Goal: Find specific page/section: Find specific page/section

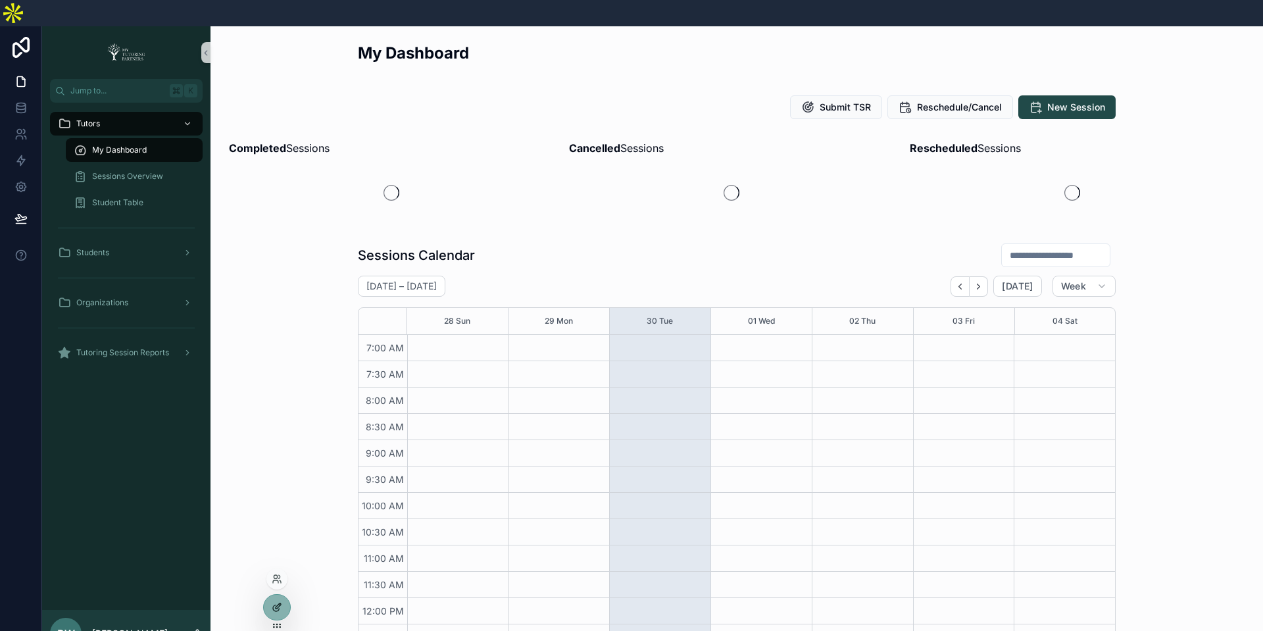
scroll to position [304, 0]
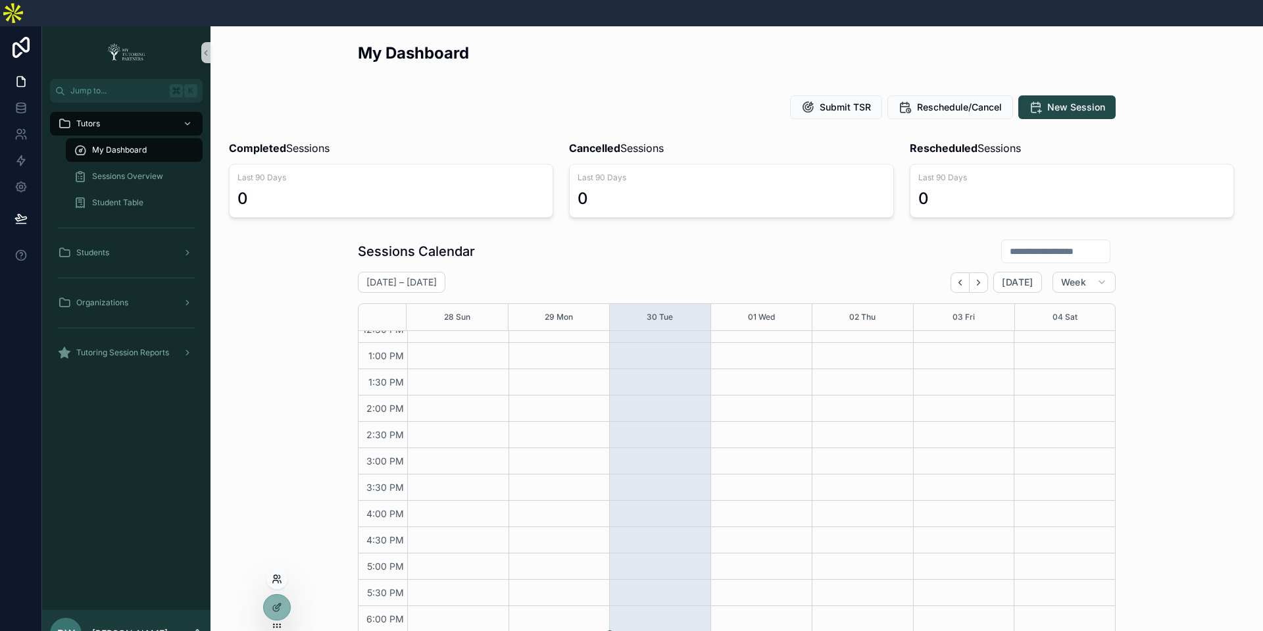
click at [275, 579] on icon at bounding box center [277, 578] width 11 height 11
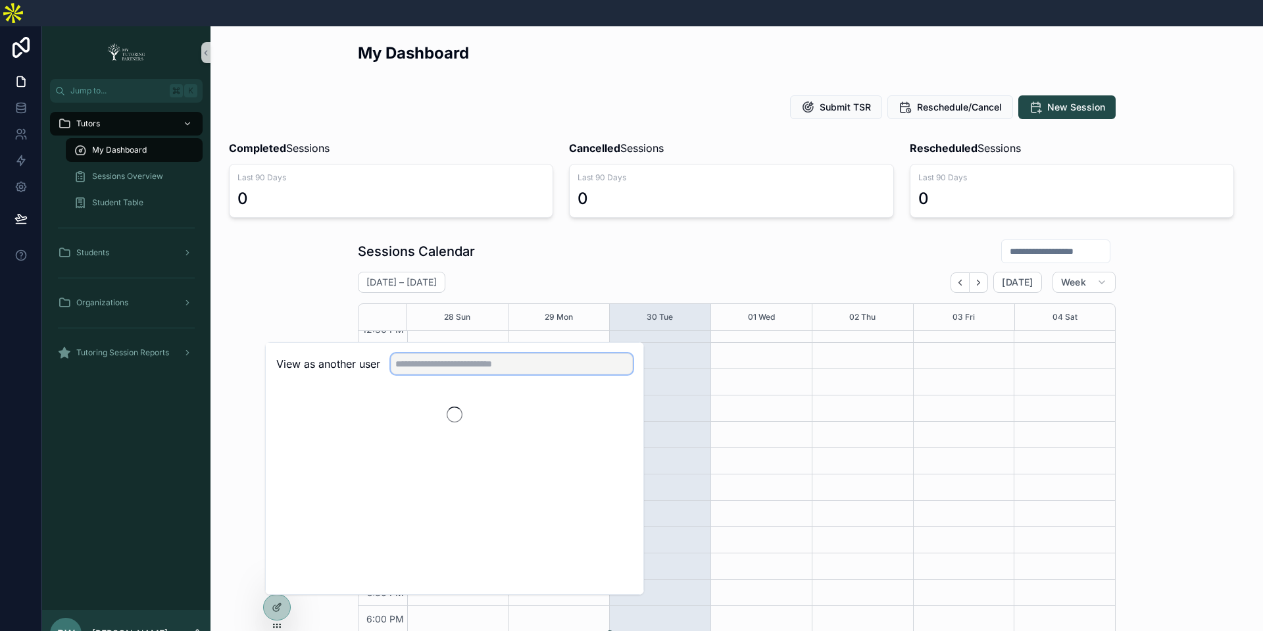
click at [466, 353] on input "text" at bounding box center [512, 363] width 242 height 21
type input "****"
click at [609, 402] on button "Select" at bounding box center [615, 411] width 34 height 19
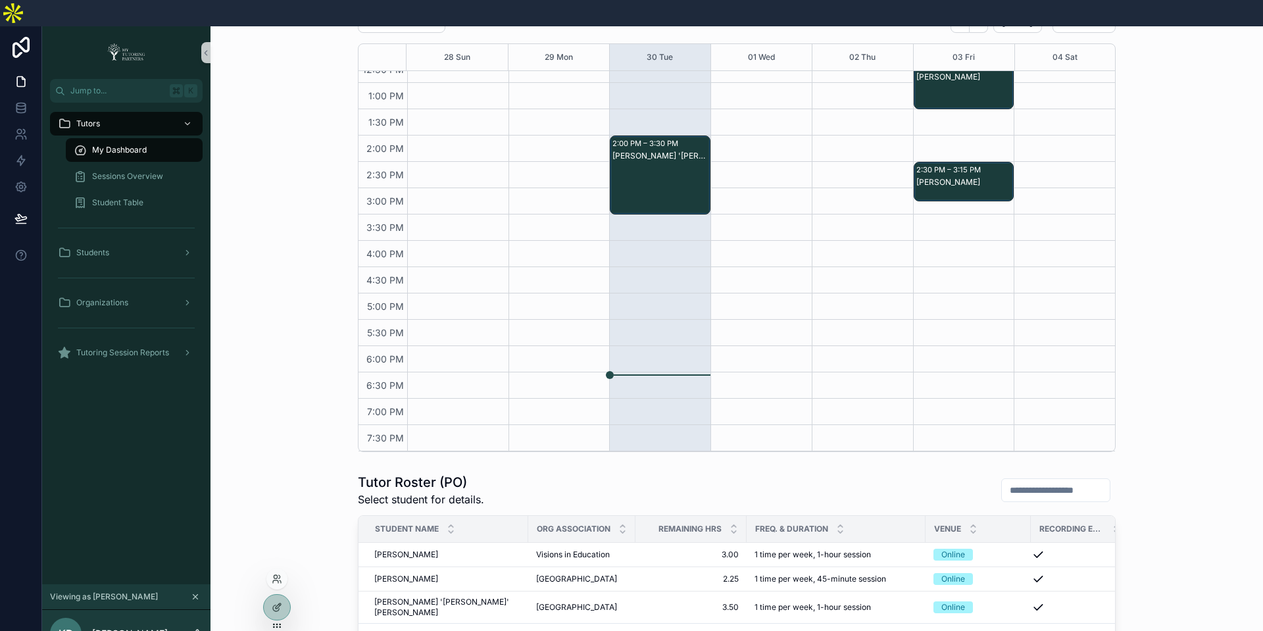
scroll to position [390, 0]
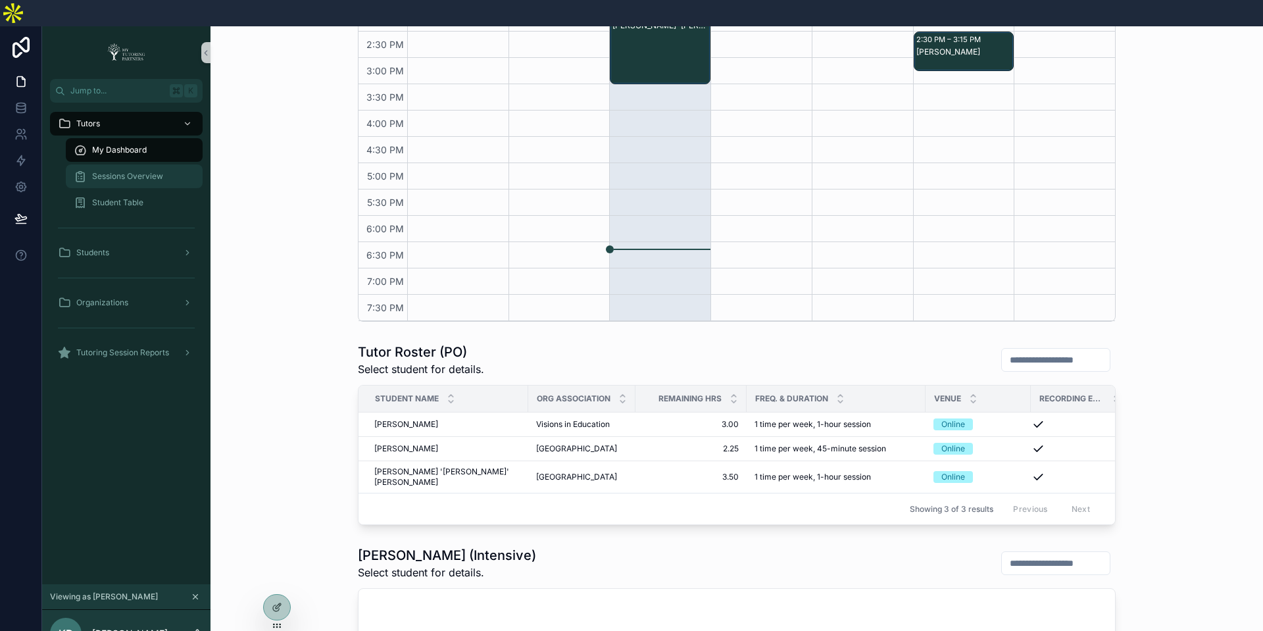
click at [154, 166] on div "Sessions Overview" at bounding box center [134, 176] width 121 height 21
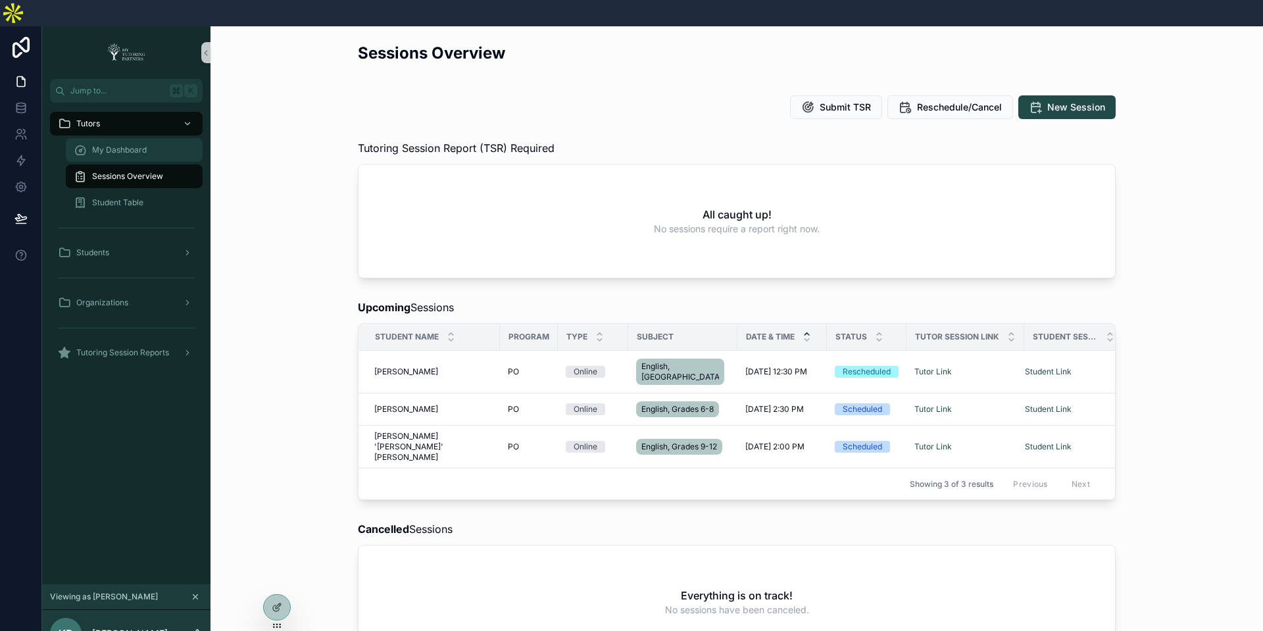
click at [156, 139] on div "My Dashboard" at bounding box center [134, 149] width 121 height 21
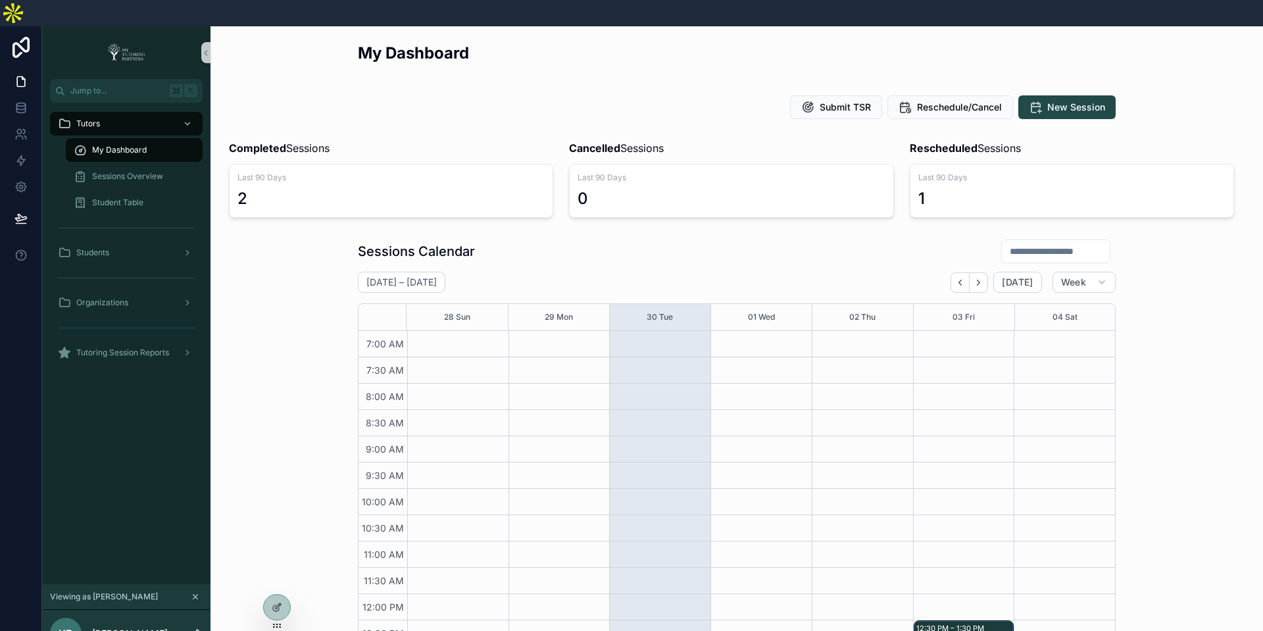
scroll to position [304, 0]
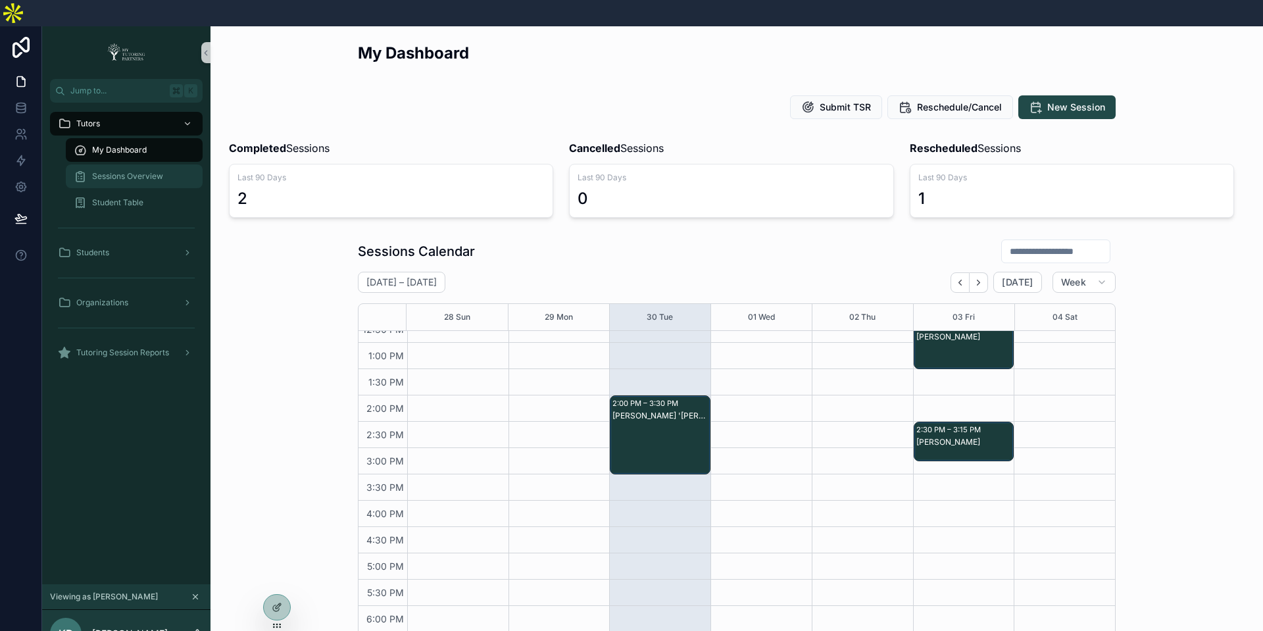
click at [142, 166] on div "Sessions Overview" at bounding box center [134, 176] width 121 height 21
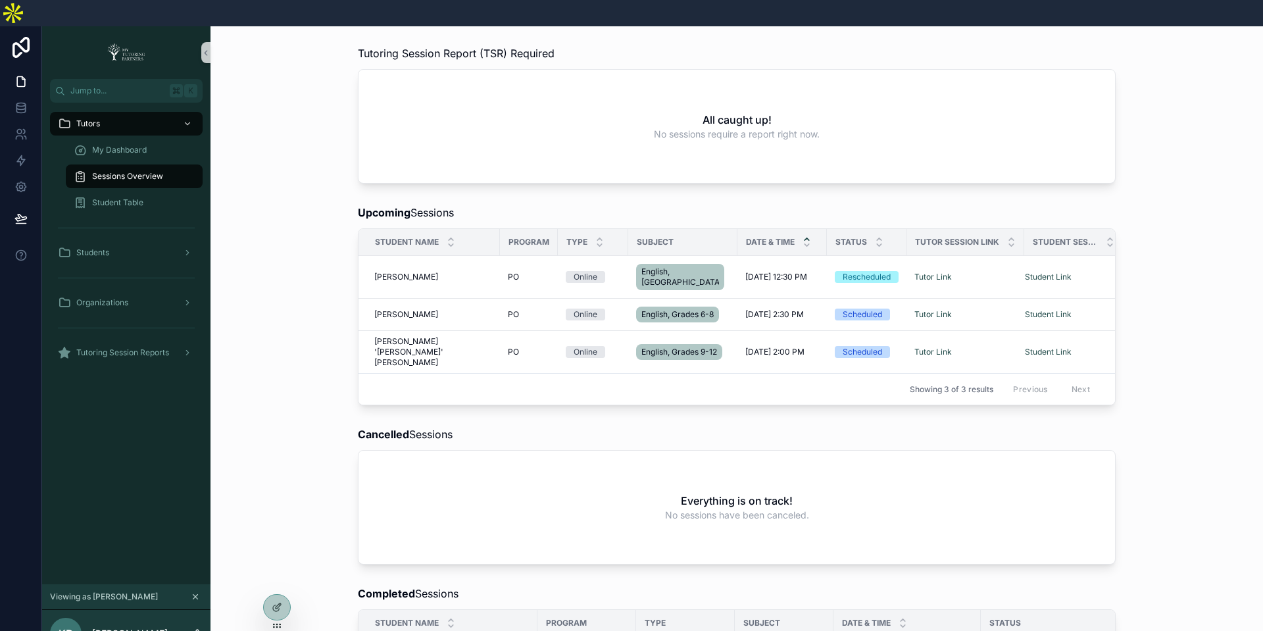
scroll to position [87, 0]
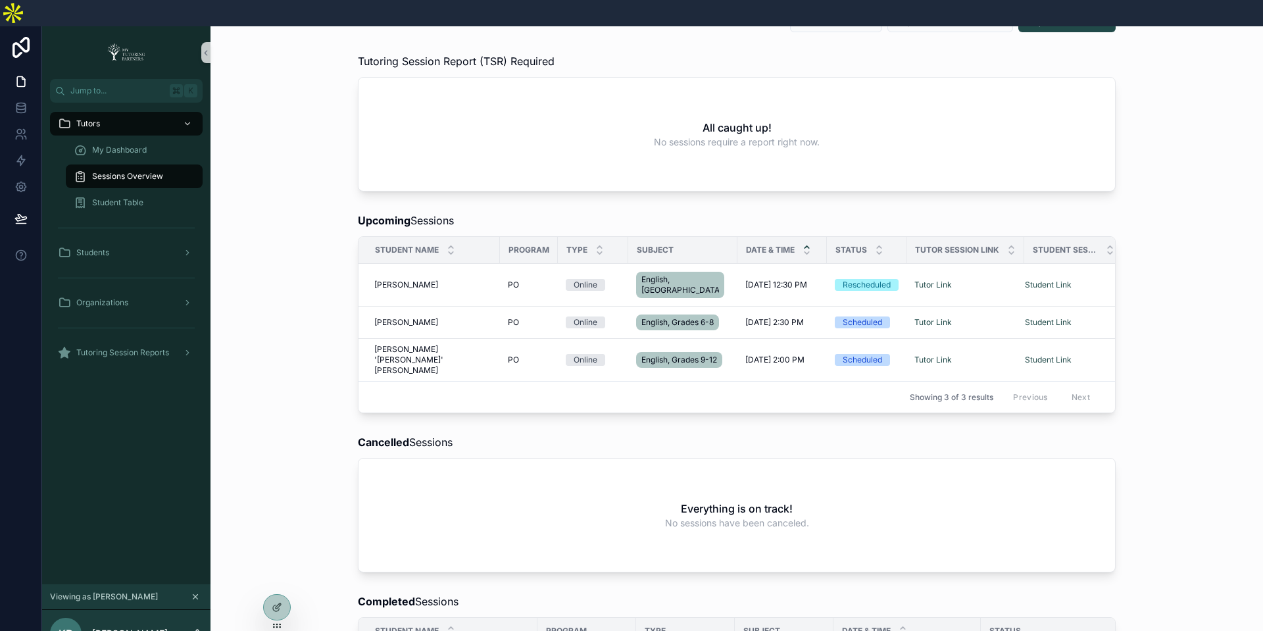
click at [1157, 283] on div "Upcoming Sessions Student Name Program Type Subject Date & Time Status Tutor Se…" at bounding box center [736, 312] width 1031 height 211
